Goal: Information Seeking & Learning: Find specific fact

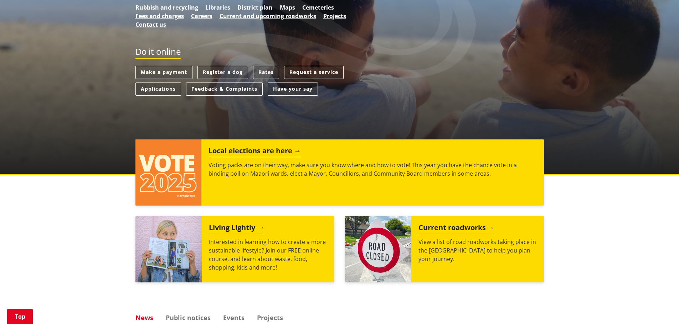
scroll to position [71, 0]
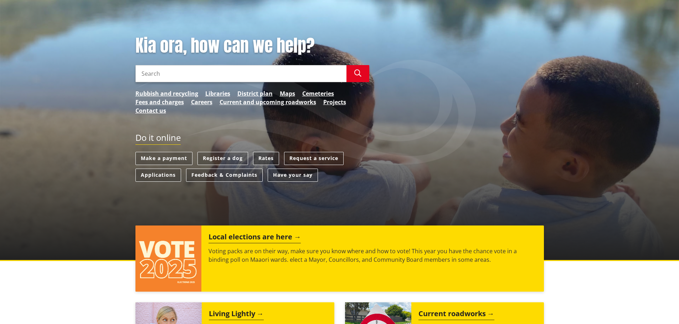
click at [260, 161] on link "Rates" at bounding box center [266, 158] width 26 height 13
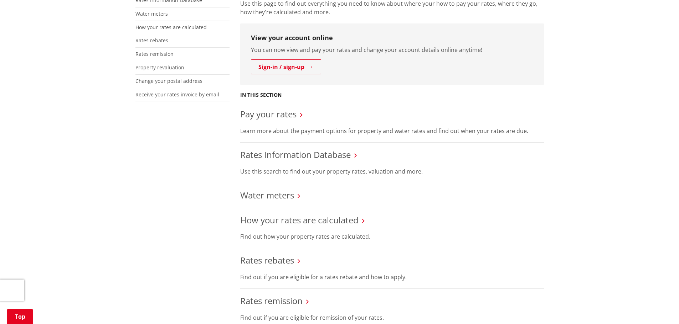
scroll to position [178, 0]
click at [284, 155] on link "Rates Information Database" at bounding box center [295, 154] width 110 height 12
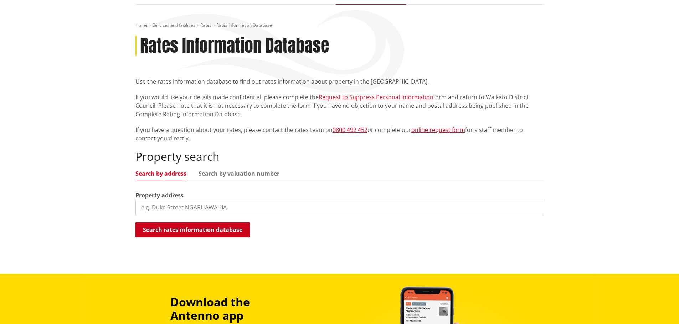
scroll to position [71, 0]
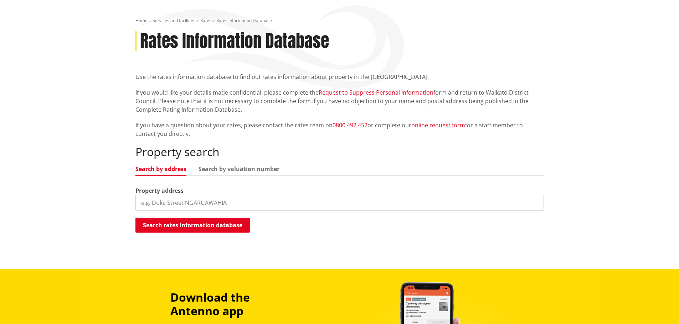
click at [180, 202] on input "search" at bounding box center [339, 203] width 408 height 16
type input "[STREET_ADDRESS]"
click at [192, 225] on button "Search rates information database" at bounding box center [192, 225] width 114 height 15
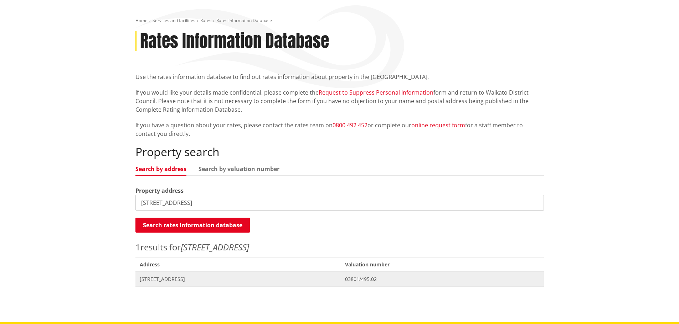
click at [191, 277] on span "[STREET_ADDRESS]" at bounding box center [238, 279] width 197 height 7
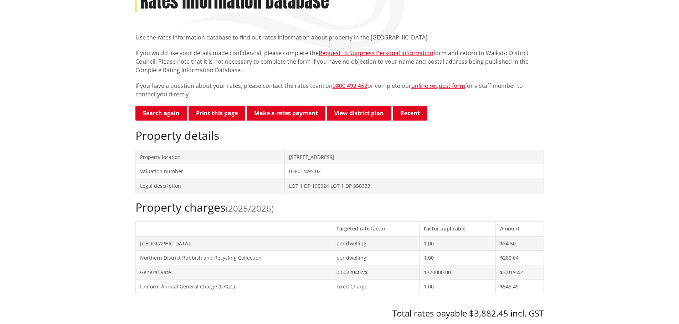
scroll to position [178, 0]
